Goal: Transaction & Acquisition: Purchase product/service

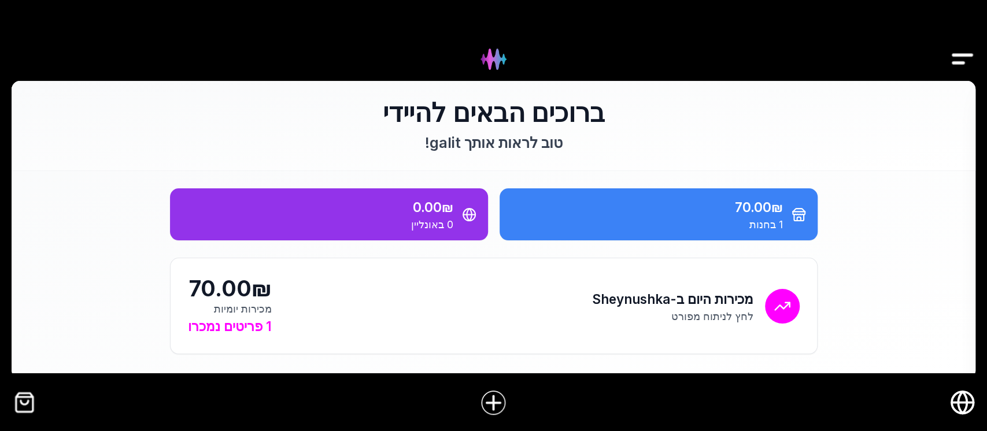
click at [969, 50] on img "Drawer" at bounding box center [963, 59] width 26 height 45
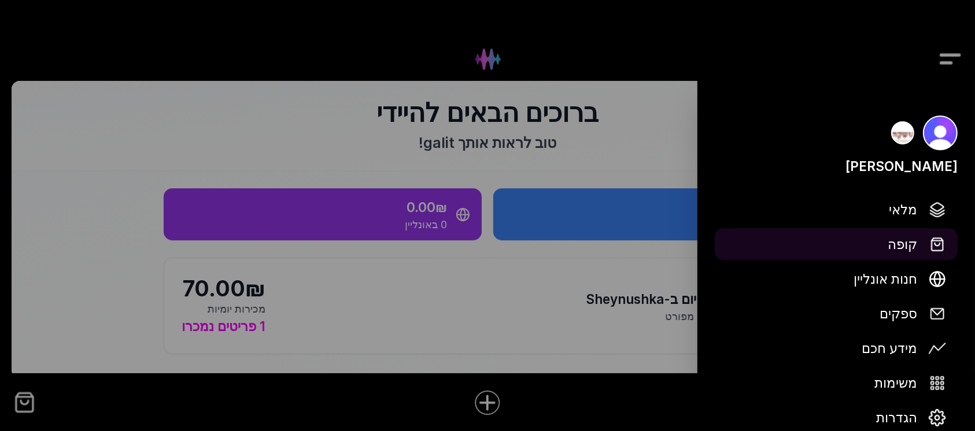
click at [904, 246] on span "קופה" at bounding box center [902, 244] width 29 height 20
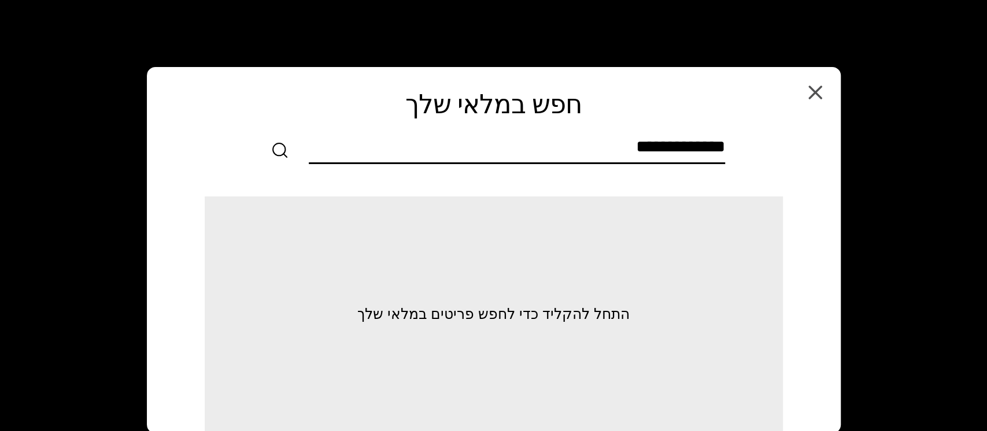
click at [719, 143] on input "text" at bounding box center [517, 150] width 416 height 26
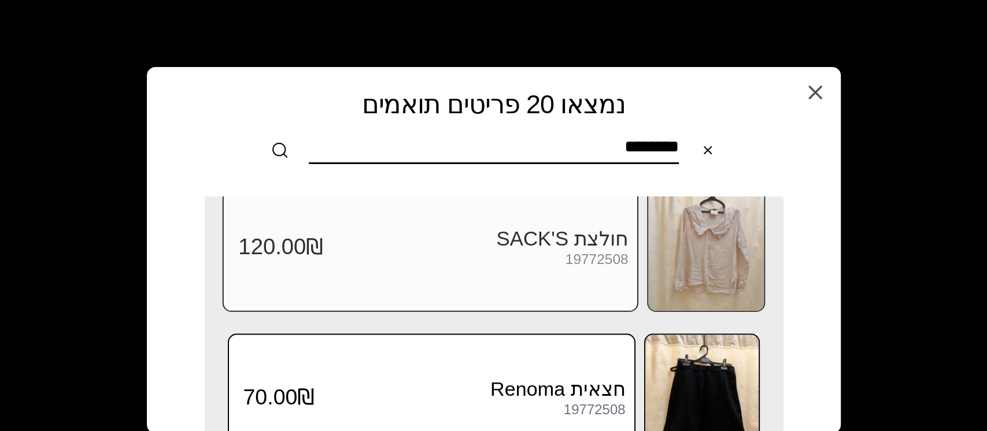
scroll to position [1396, 0]
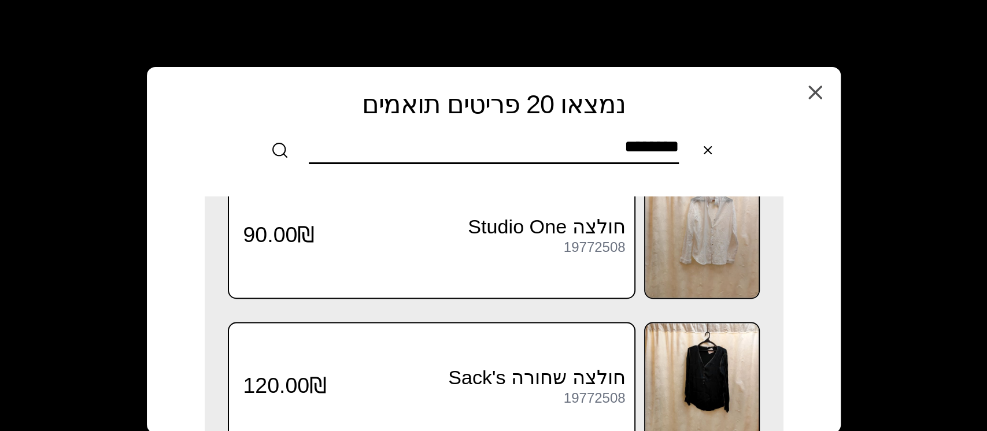
click at [580, 147] on input "********" at bounding box center [494, 150] width 370 height 26
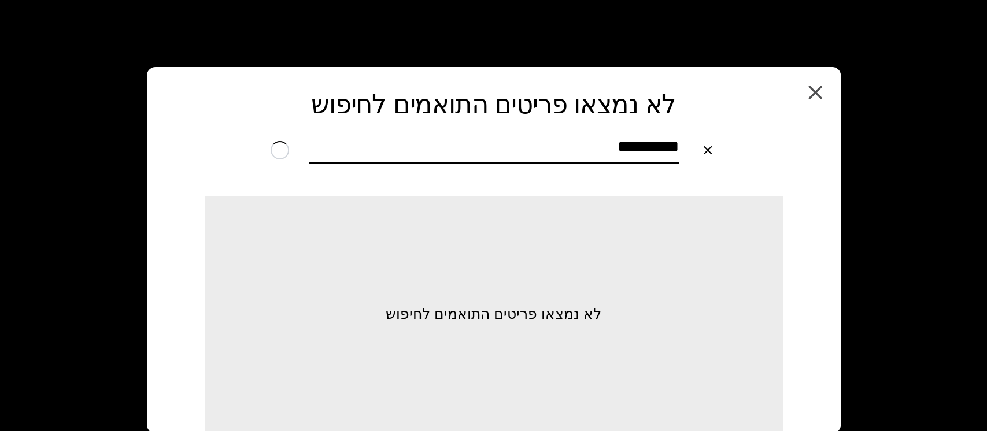
scroll to position [0, 0]
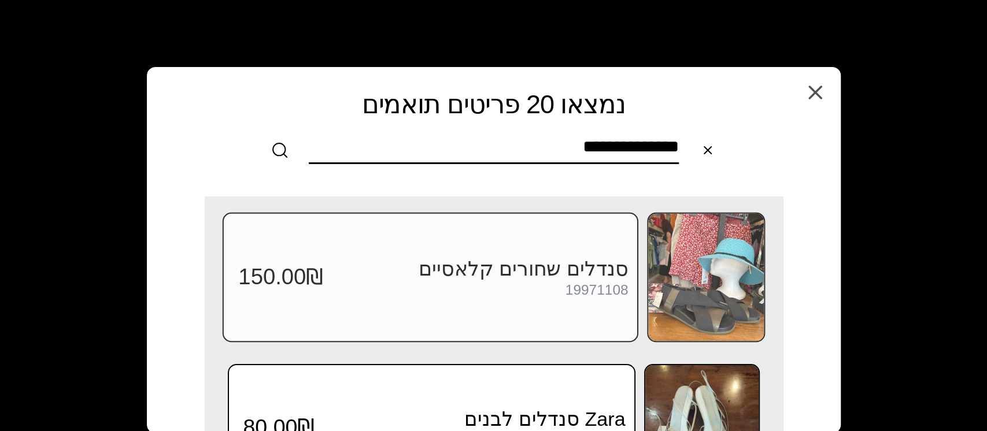
type input "**********"
click at [722, 278] on img at bounding box center [706, 277] width 116 height 127
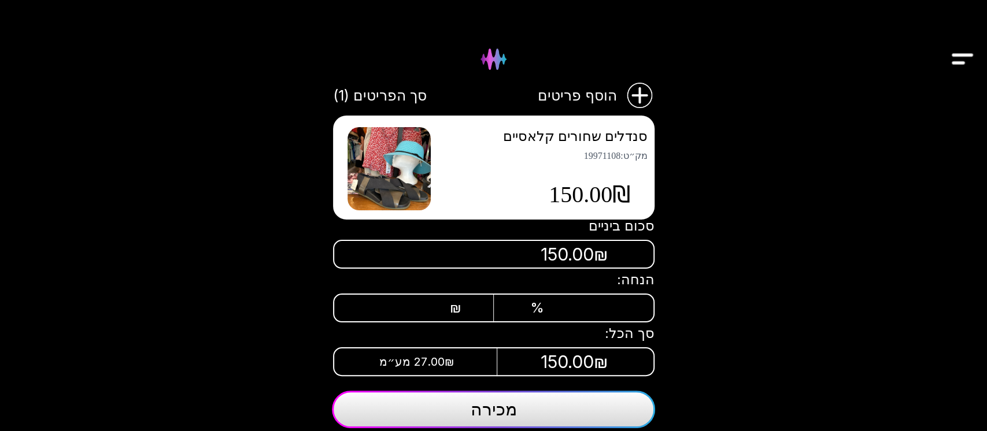
click at [562, 300] on div "%" at bounding box center [561, 308] width 63 height 16
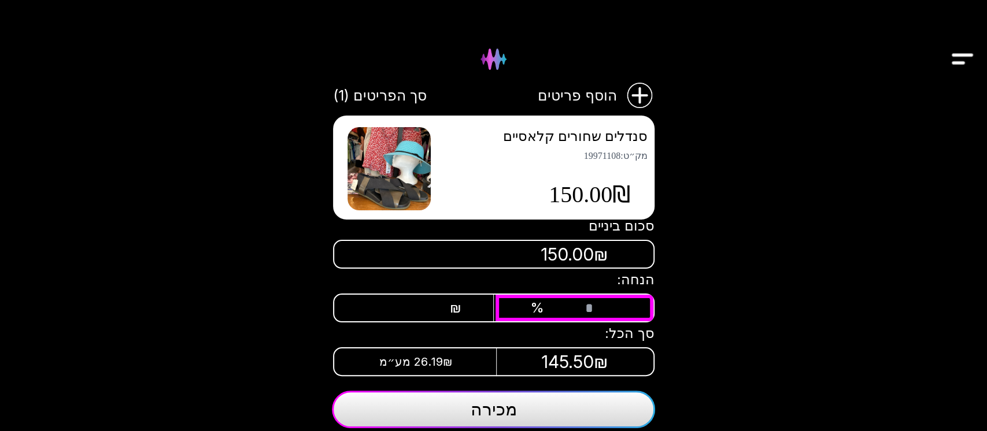
type input "**"
click at [523, 410] on button "מכירה" at bounding box center [493, 410] width 323 height 38
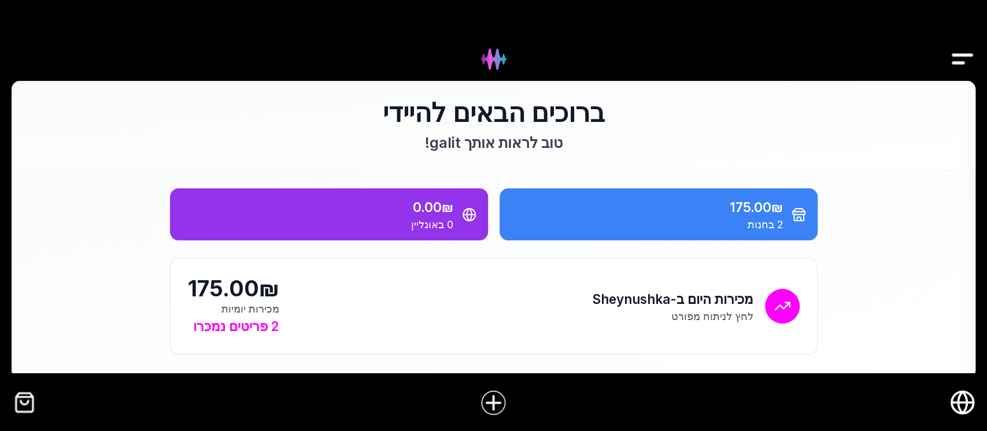
click at [962, 52] on img "Drawer" at bounding box center [963, 59] width 26 height 45
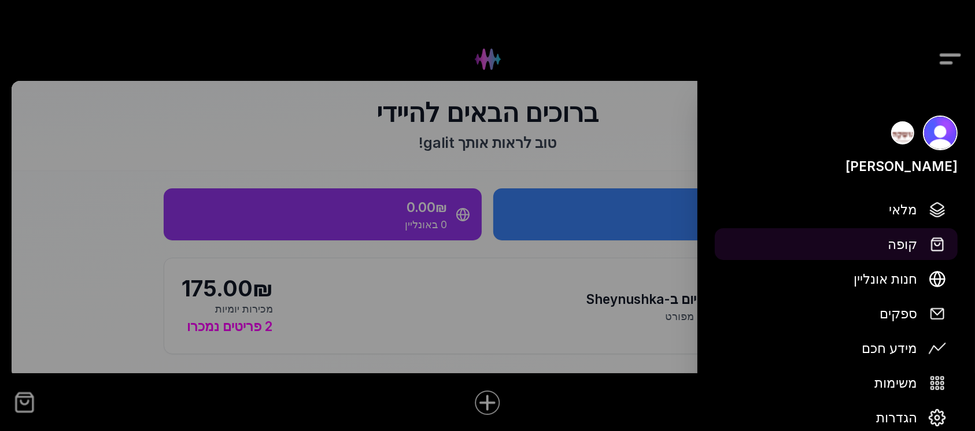
click at [901, 243] on span "קופה" at bounding box center [902, 244] width 29 height 20
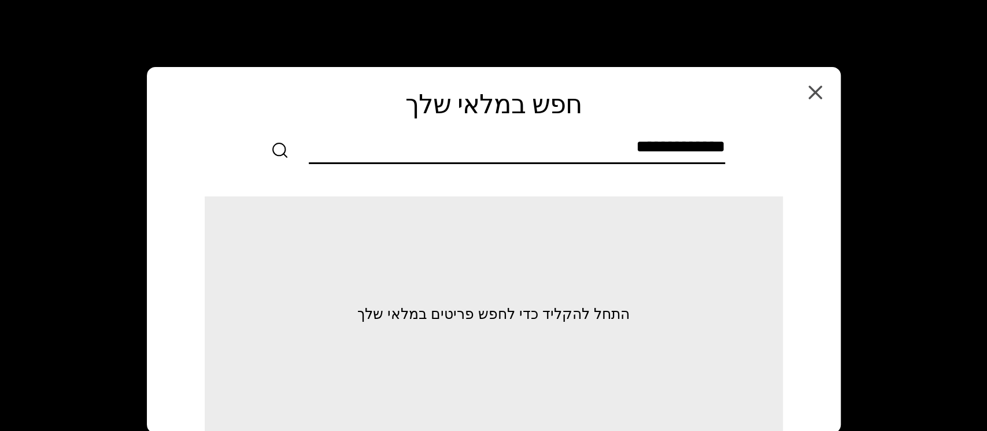
click at [621, 146] on input "text" at bounding box center [517, 150] width 416 height 26
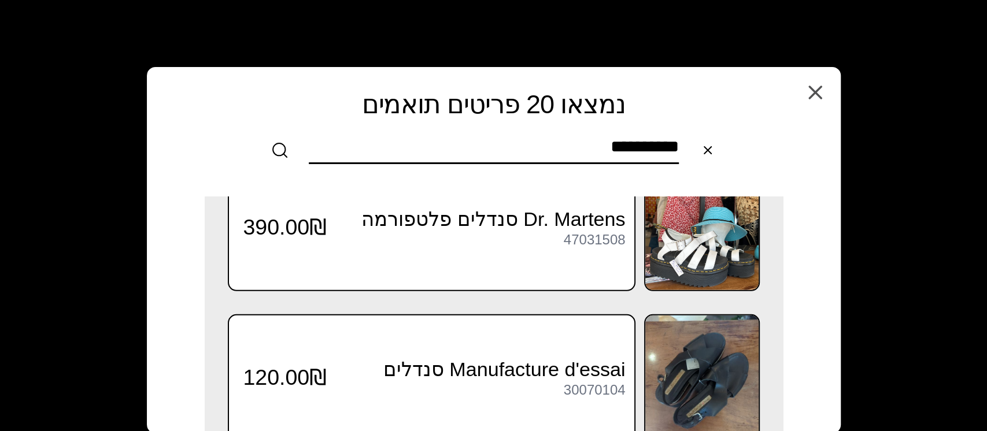
scroll to position [2552, 0]
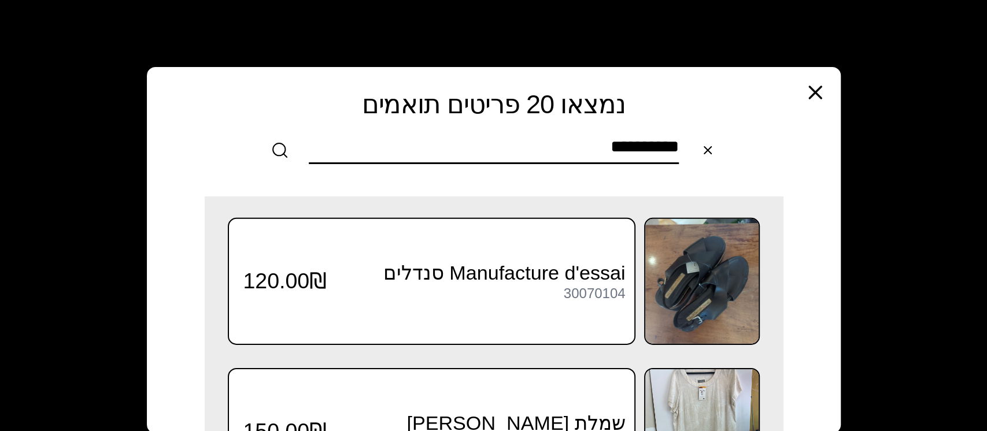
type input "**********"
click at [819, 86] on icon "button" at bounding box center [815, 92] width 23 height 23
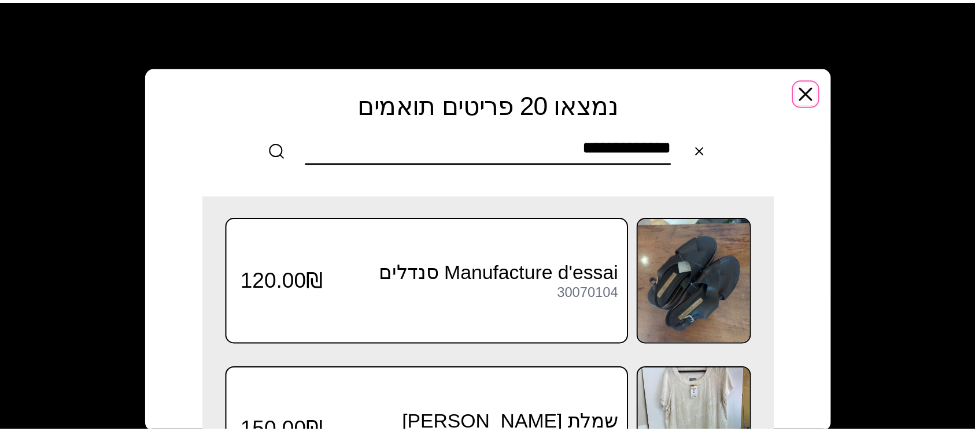
scroll to position [0, 0]
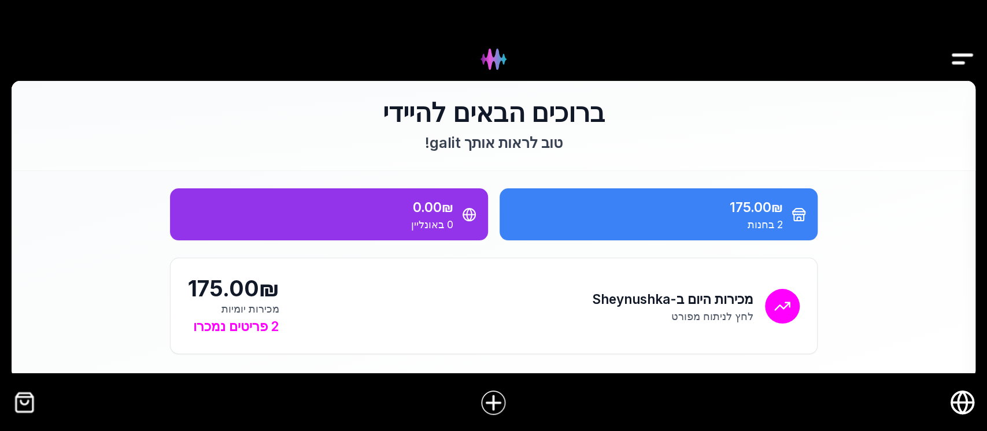
click at [965, 58] on img "Drawer" at bounding box center [963, 59] width 26 height 45
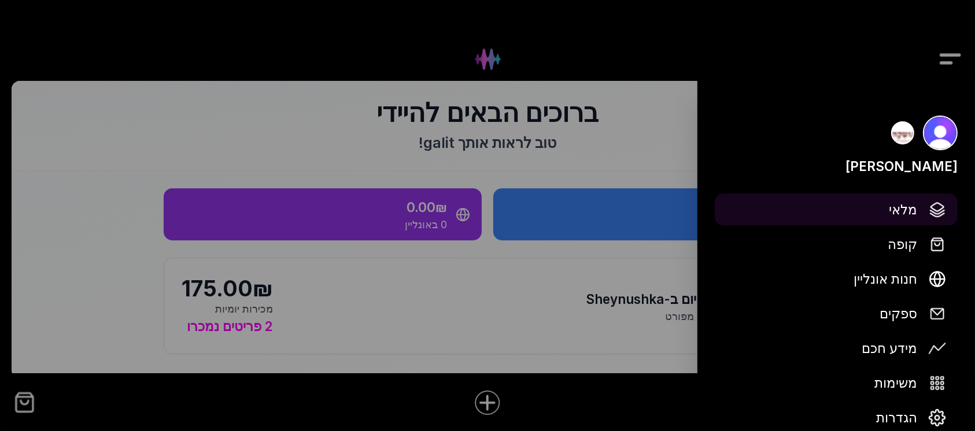
click at [904, 208] on span "מלאי" at bounding box center [903, 210] width 28 height 20
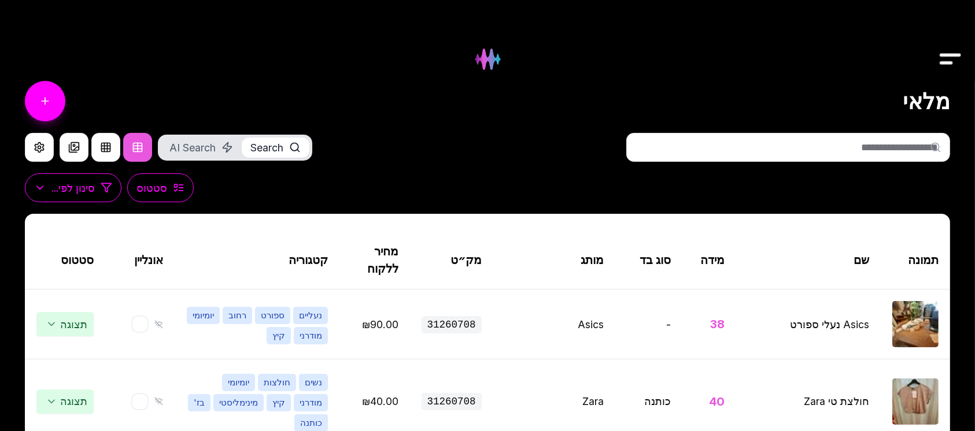
click at [714, 148] on input "text" at bounding box center [788, 147] width 324 height 29
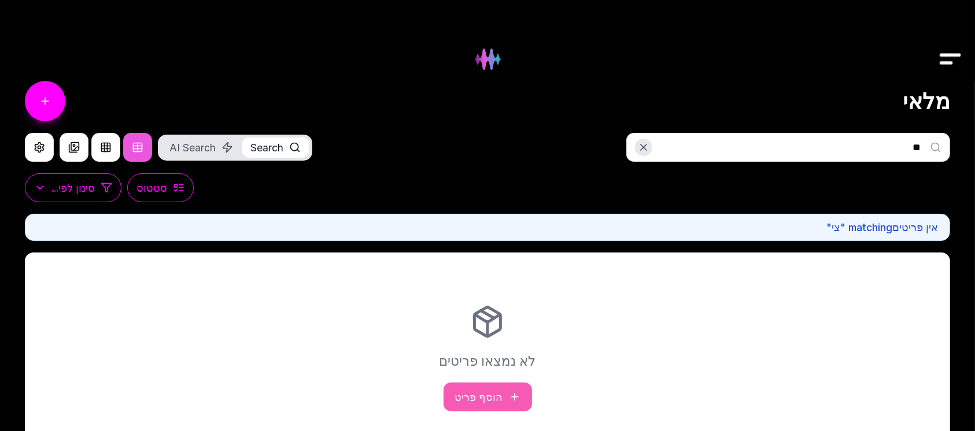
type input "*"
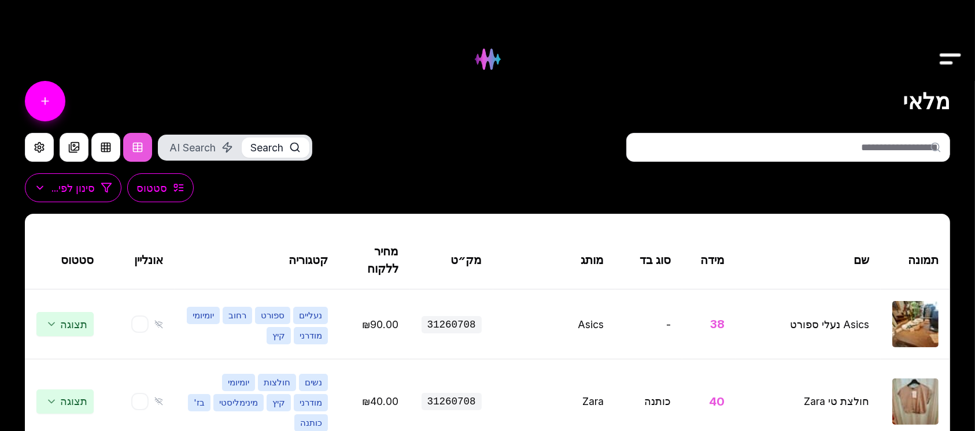
click at [957, 53] on img "Drawer" at bounding box center [951, 59] width 26 height 45
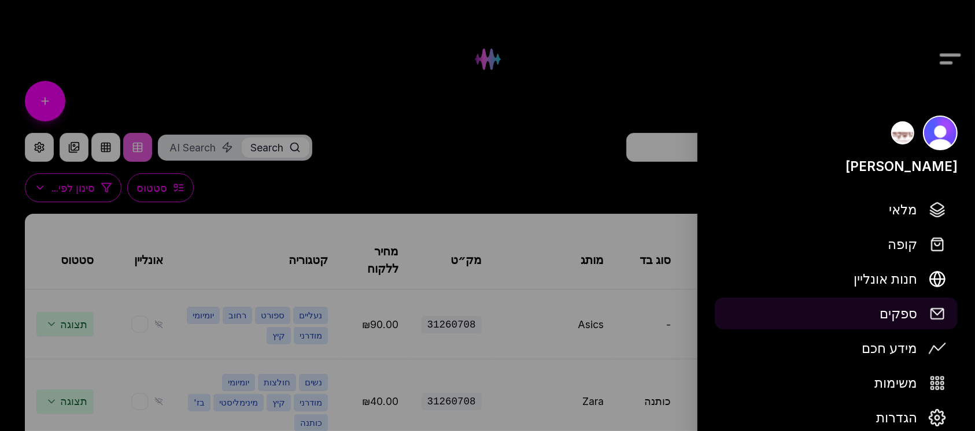
click at [906, 314] on span "ספקים" at bounding box center [899, 314] width 38 height 20
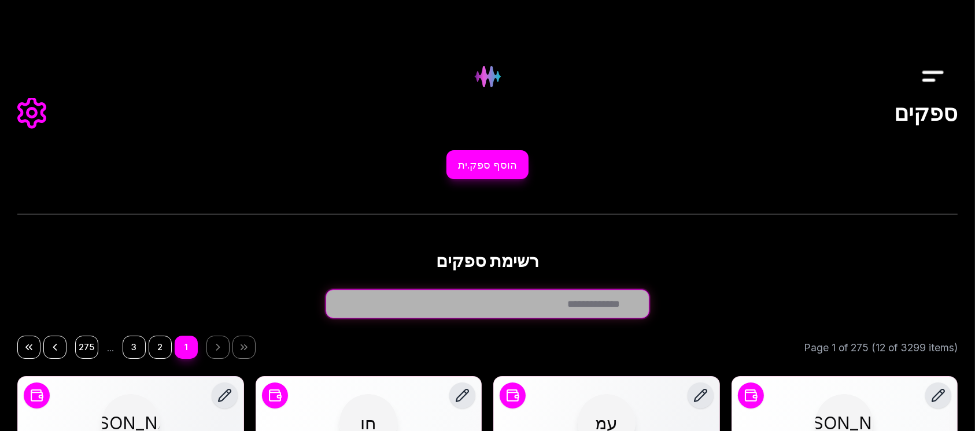
click at [639, 304] on input "חפש ספק.ית..." at bounding box center [488, 304] width 324 height 29
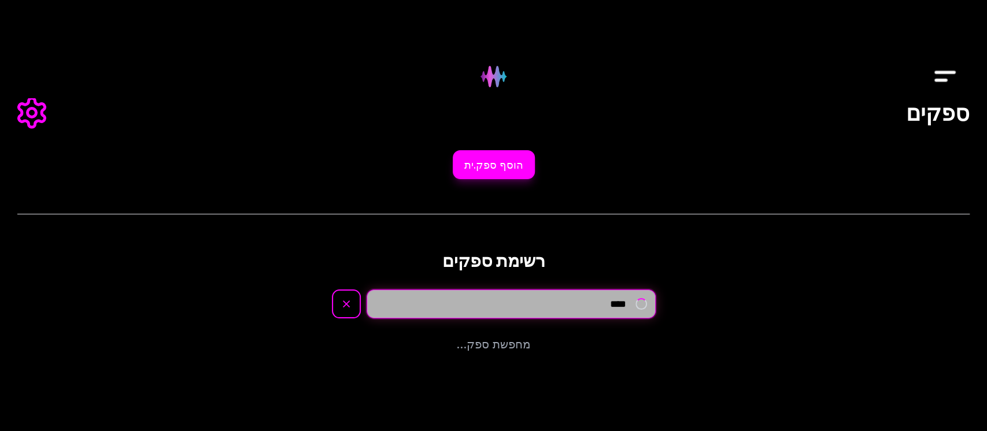
type input "****"
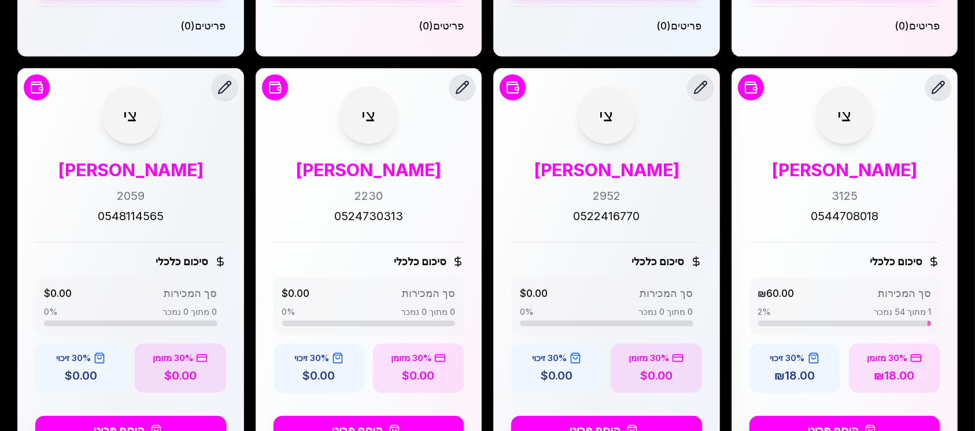
scroll to position [771, 0]
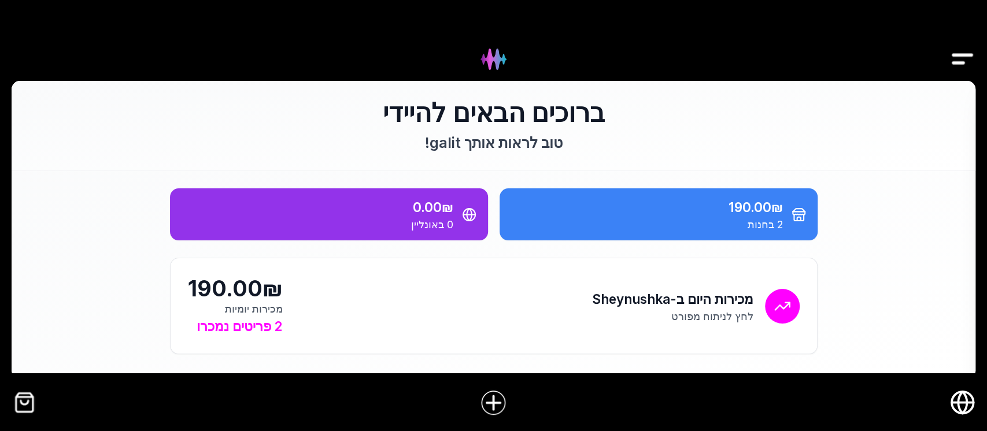
click at [962, 58] on img "Drawer" at bounding box center [963, 59] width 26 height 45
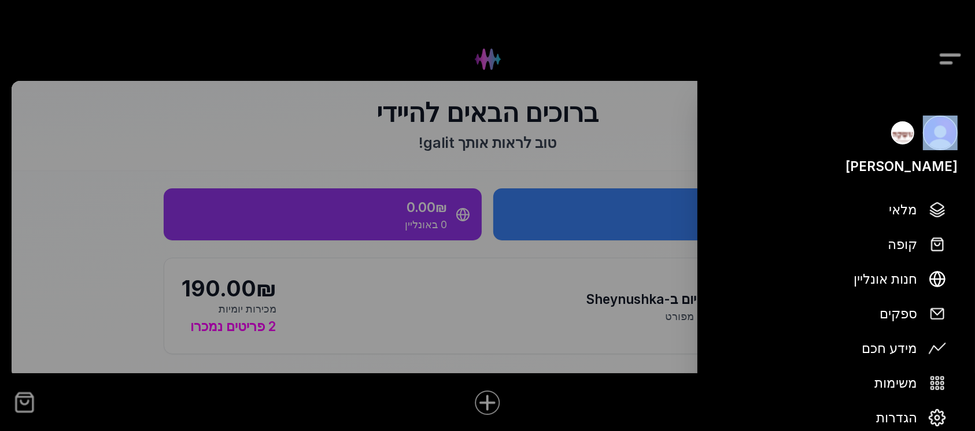
click at [962, 58] on div at bounding box center [487, 215] width 975 height 431
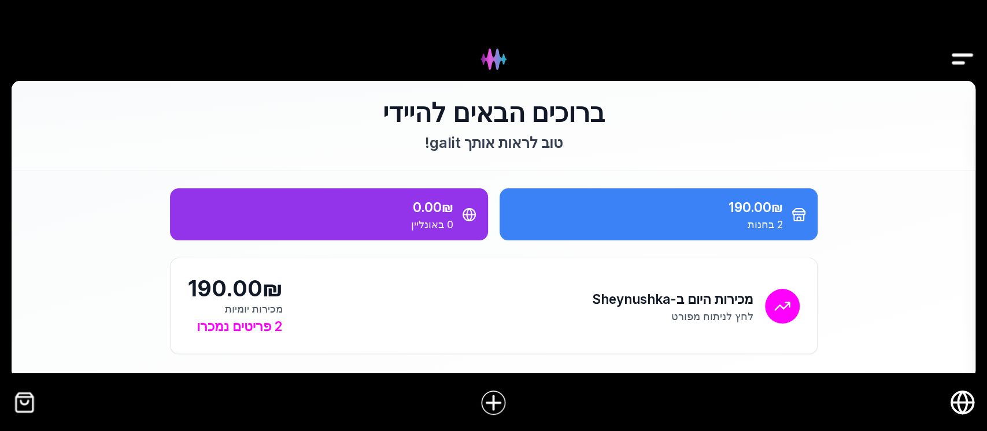
click at [962, 58] on img "Drawer" at bounding box center [963, 59] width 26 height 45
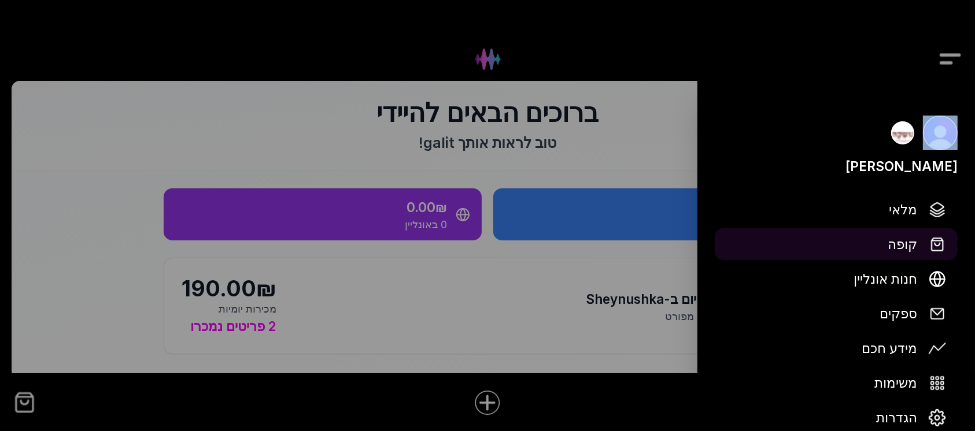
click at [908, 244] on span "קופה" at bounding box center [902, 244] width 29 height 20
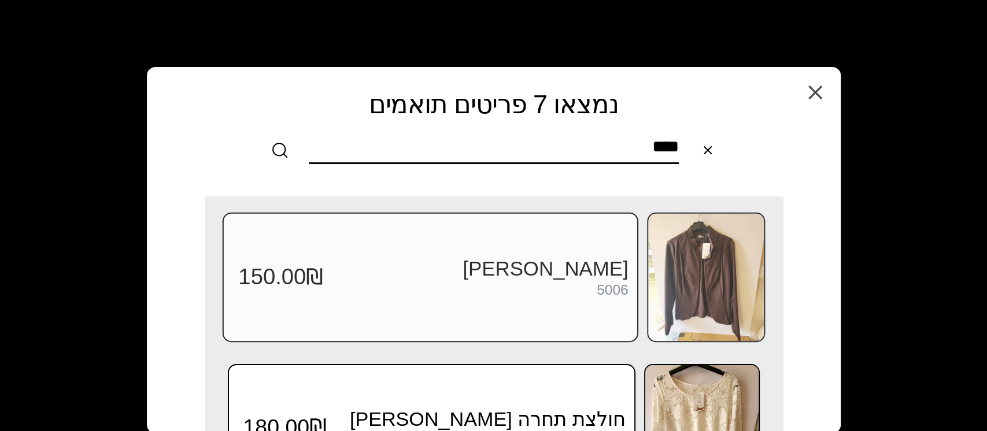
type input "****"
click at [715, 278] on img at bounding box center [706, 277] width 116 height 127
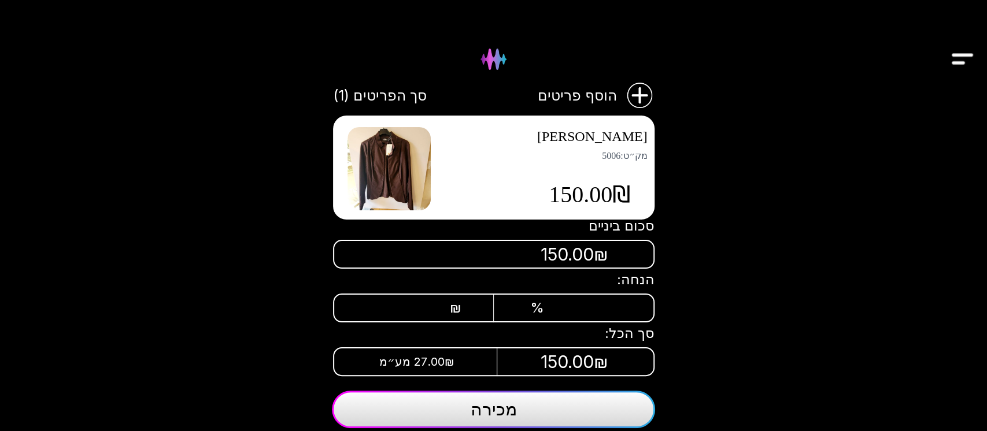
click at [601, 305] on div "%" at bounding box center [562, 308] width 137 height 16
click at [471, 306] on div "₪" at bounding box center [425, 308] width 137 height 16
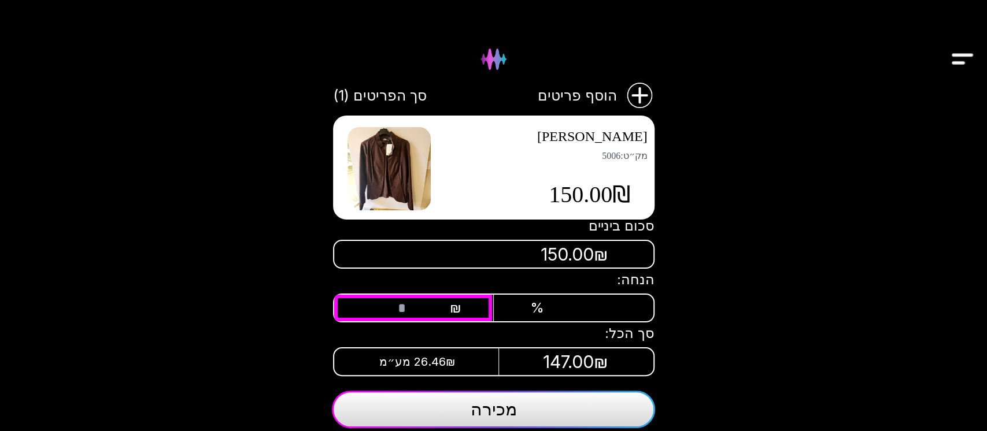
type input "**"
click at [526, 410] on button "מכירה" at bounding box center [493, 410] width 323 height 38
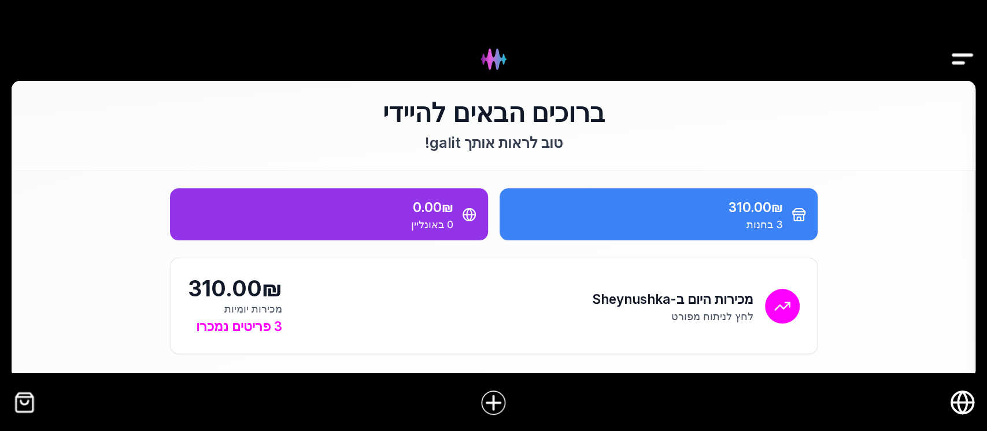
click at [958, 49] on img "Drawer" at bounding box center [963, 59] width 26 height 45
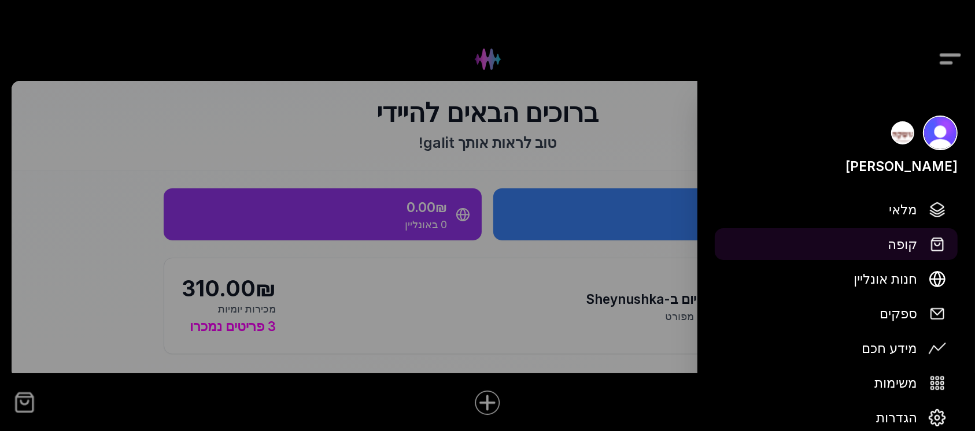
click at [907, 243] on span "קופה" at bounding box center [902, 244] width 29 height 20
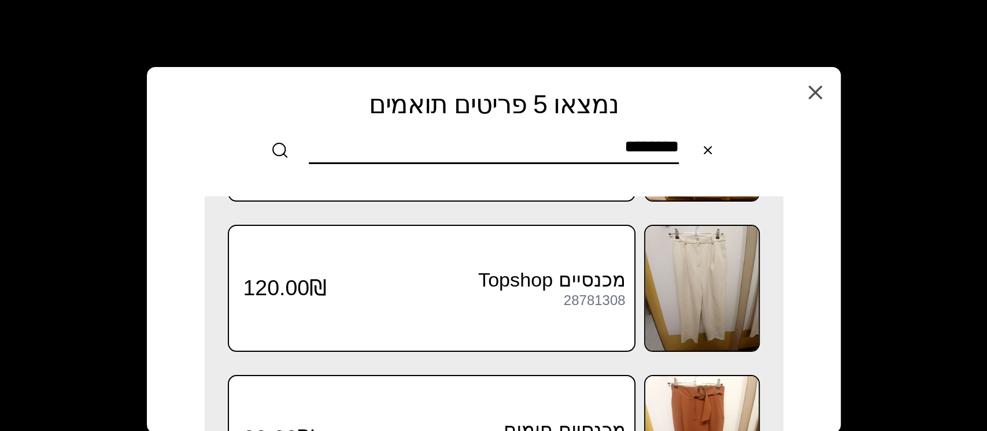
scroll to position [154, 0]
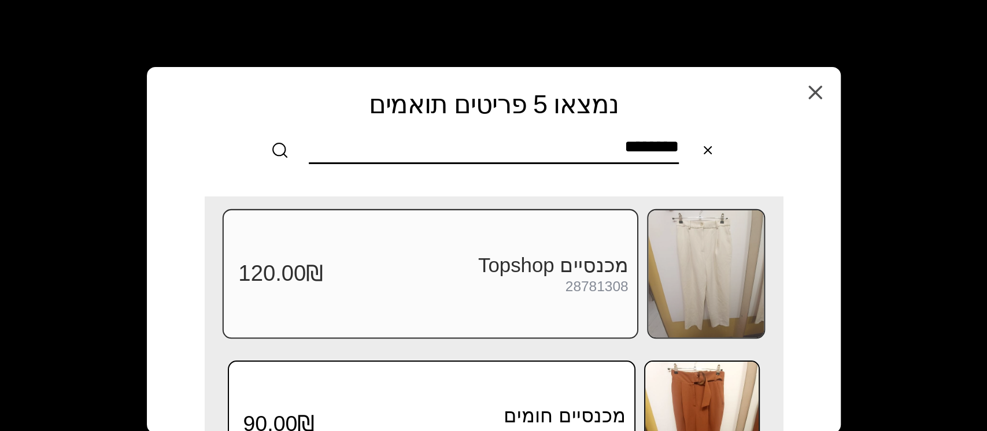
type input "********"
click at [701, 282] on img at bounding box center [706, 274] width 116 height 127
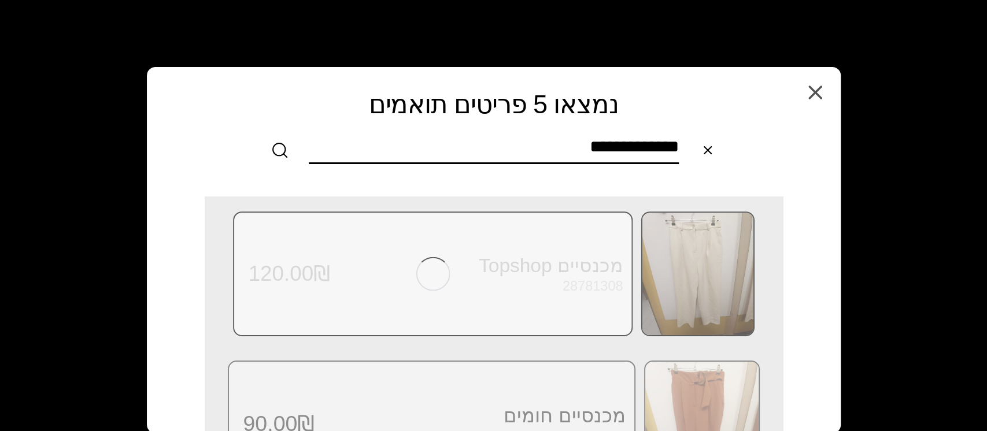
scroll to position [0, 0]
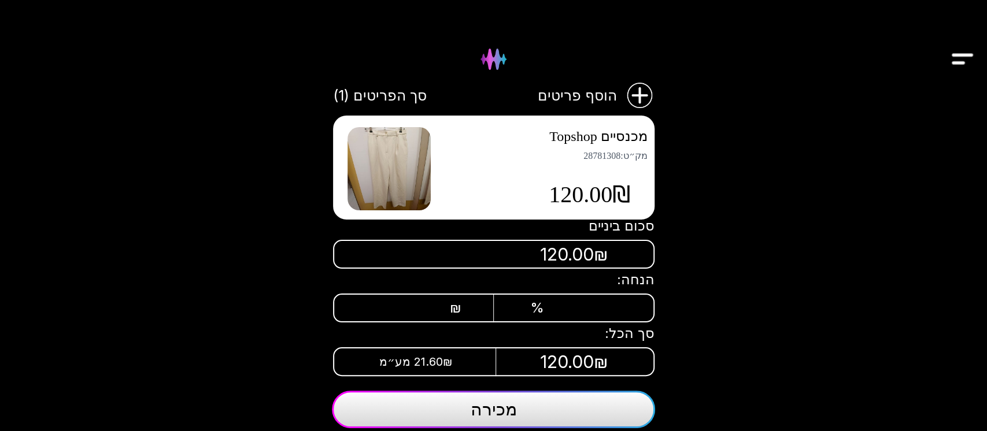
click at [435, 303] on div "₪" at bounding box center [425, 308] width 72 height 16
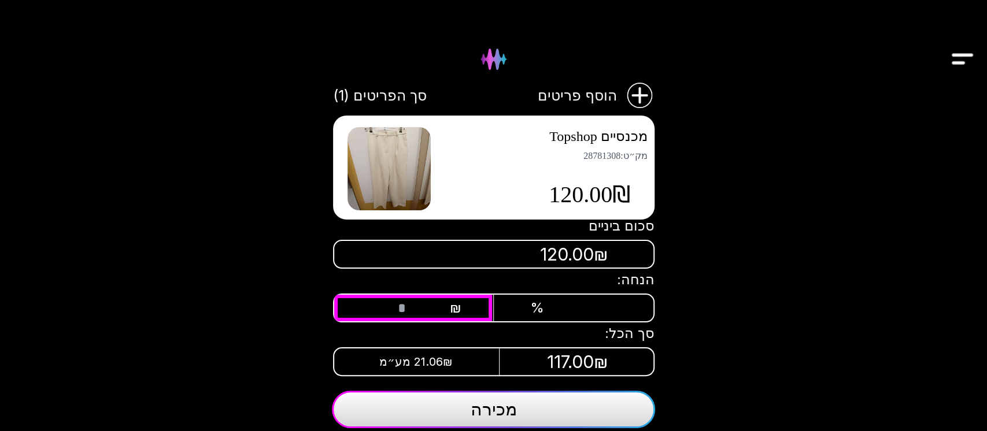
type input "**"
click at [508, 404] on span "מכירה" at bounding box center [494, 409] width 46 height 21
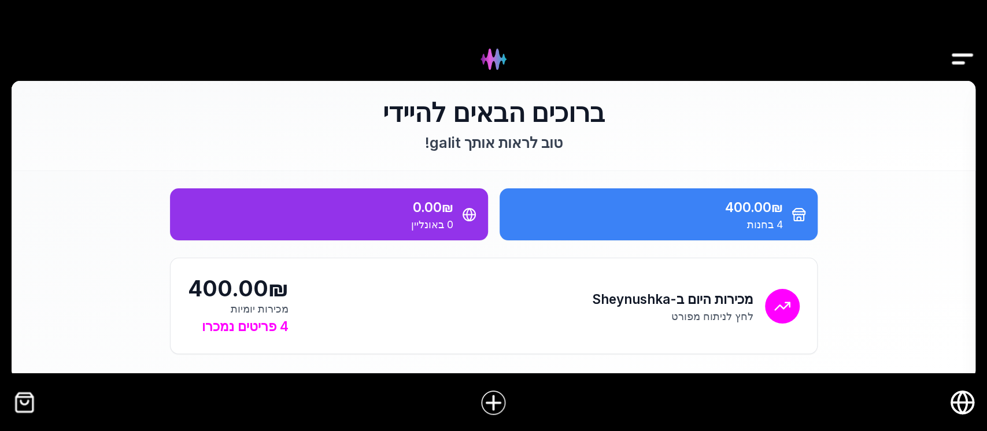
click at [959, 47] on img "Drawer" at bounding box center [963, 59] width 26 height 45
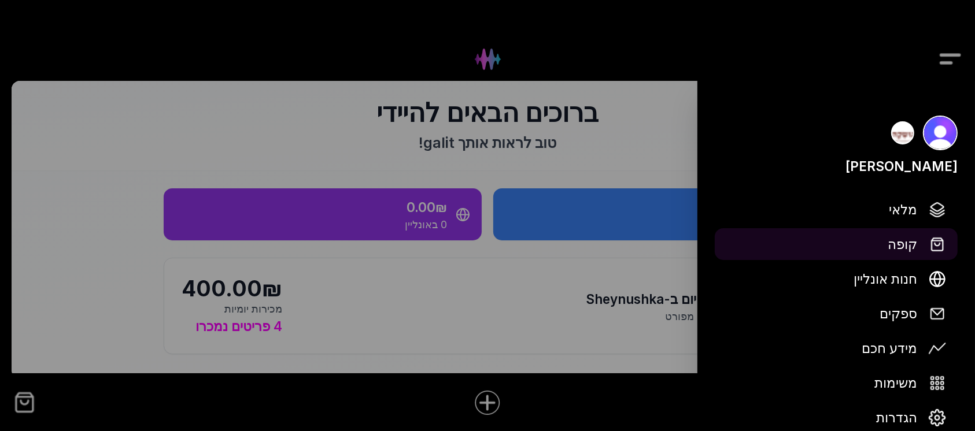
click at [903, 246] on span "קופה" at bounding box center [902, 244] width 29 height 20
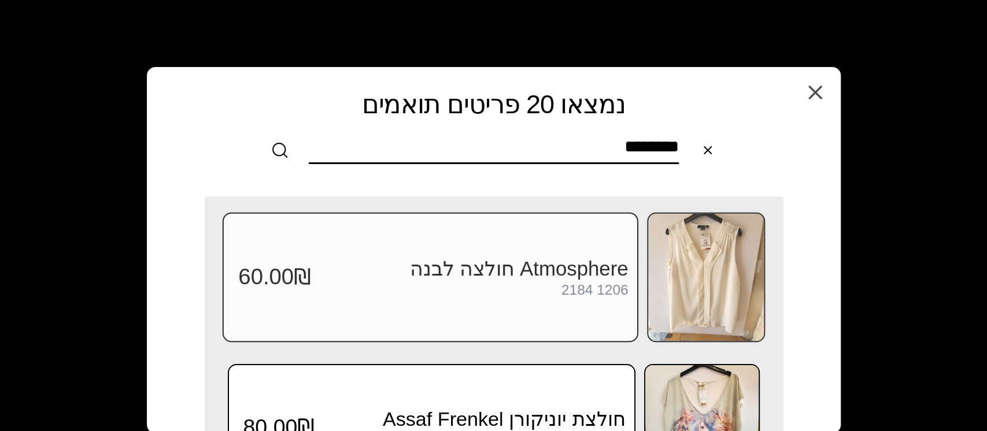
type input "********"
click at [696, 261] on img at bounding box center [706, 277] width 116 height 127
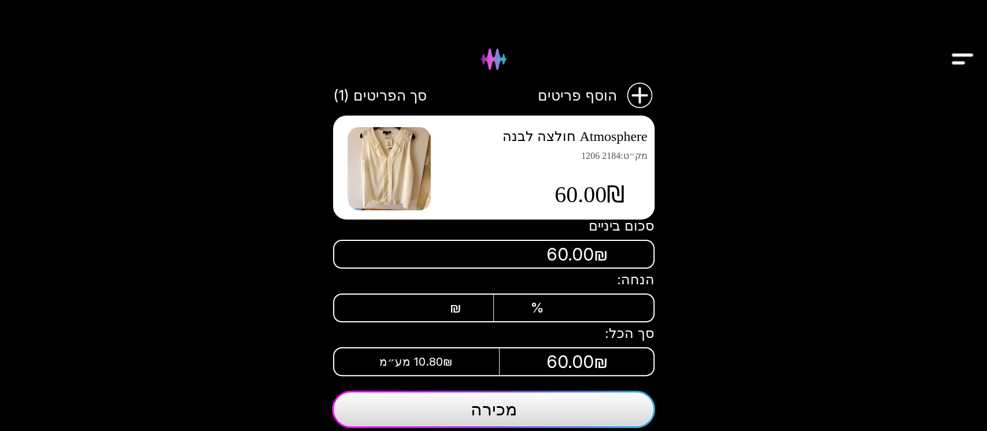
click at [522, 405] on button "מכירה" at bounding box center [493, 410] width 323 height 38
